Goal: Complete application form

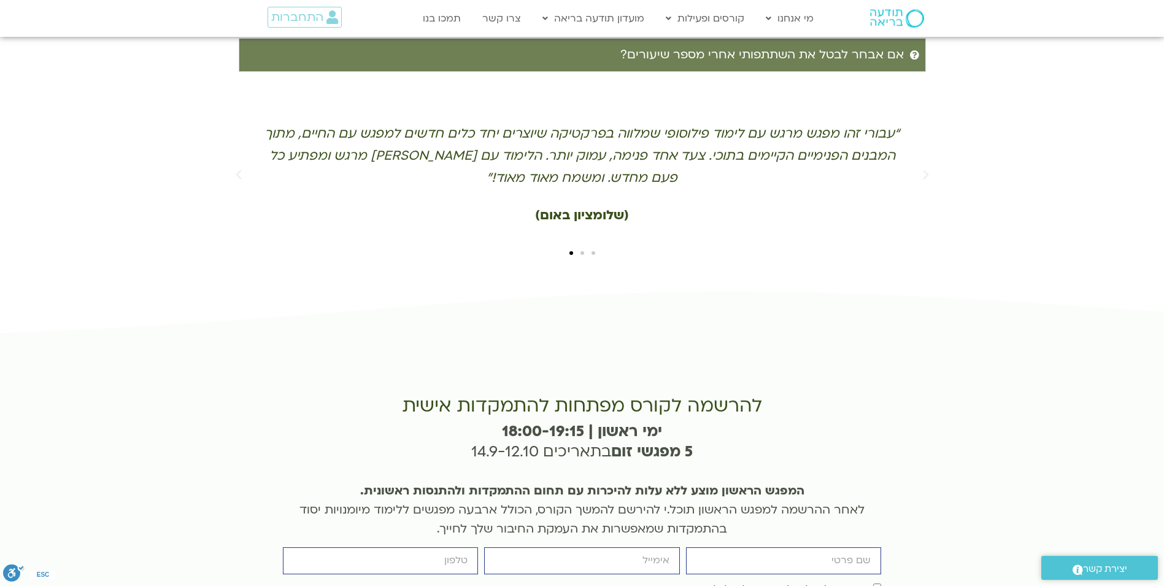
scroll to position [2700, 0]
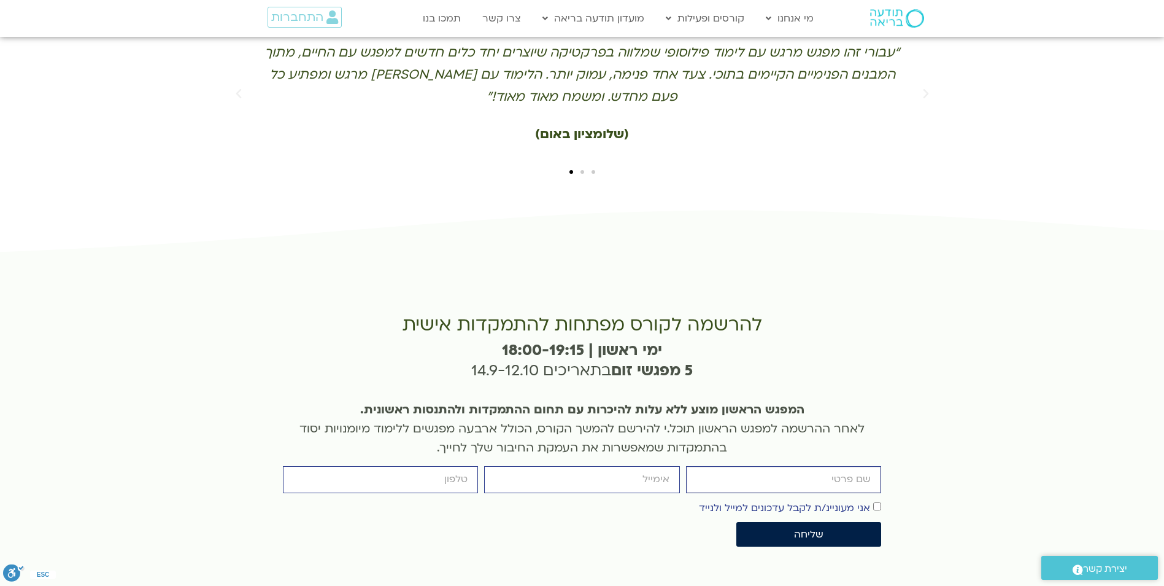
click at [865, 466] on input "firstname" at bounding box center [783, 479] width 195 height 26
type input "נעמי פרל"
click at [645, 466] on input "email" at bounding box center [581, 479] width 195 height 26
type input "perlnaomi@gmail.com"
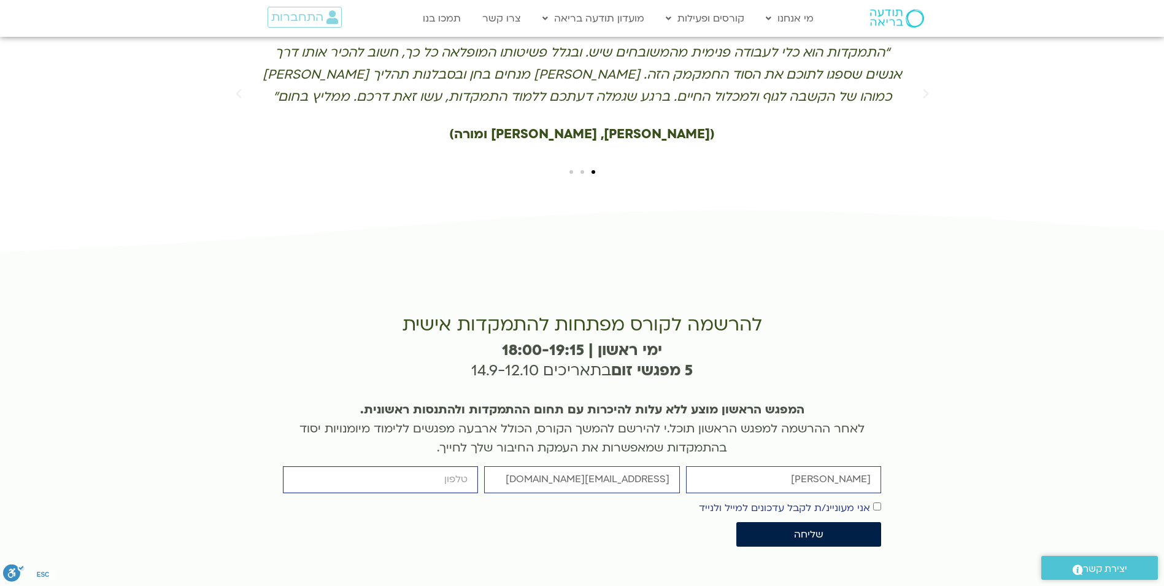
click at [447, 466] on input "cellphone" at bounding box center [380, 479] width 195 height 26
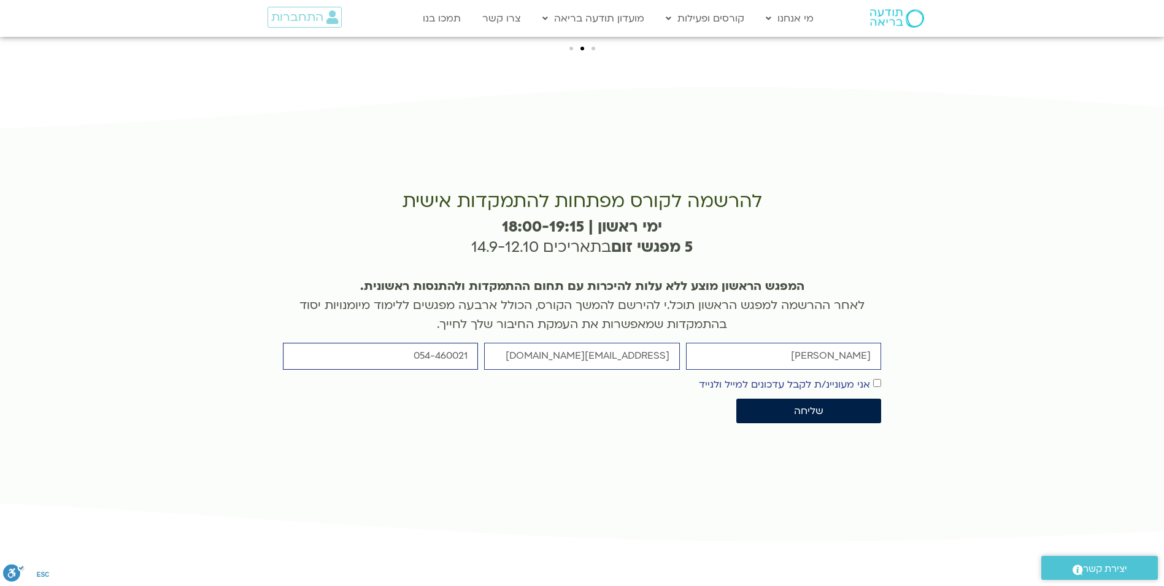
scroll to position [2823, 0]
type input "054-460021"
click at [803, 406] on span "שליחה" at bounding box center [808, 411] width 29 height 11
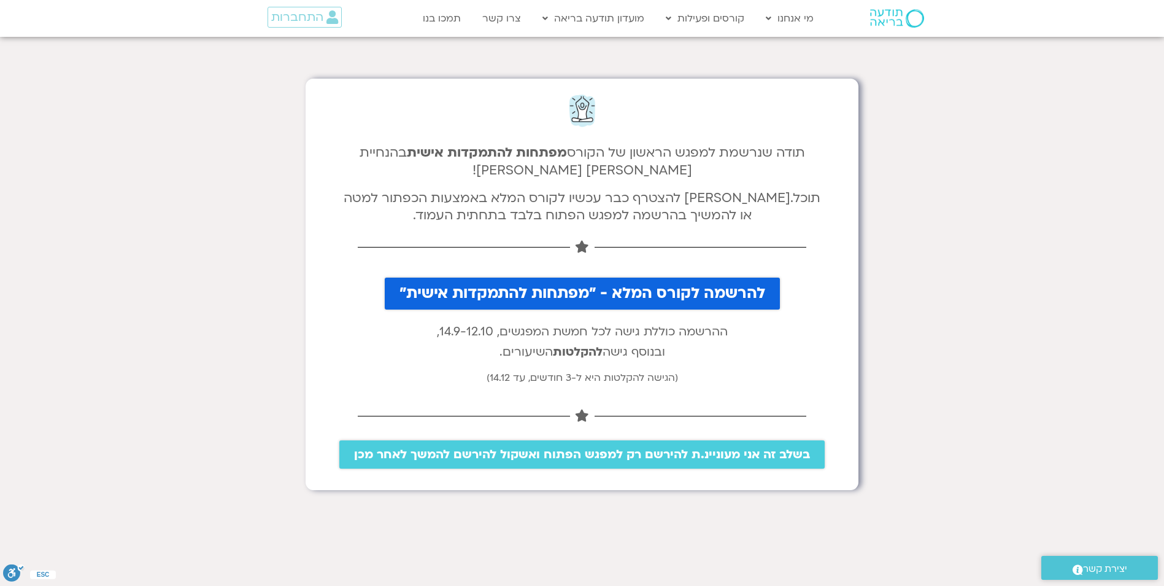
click at [622, 296] on span "להרשמה לקורס המלא - "מפתחות להתמקדות אישית"" at bounding box center [583, 293] width 366 height 17
